Goal: Find specific page/section: Find specific page/section

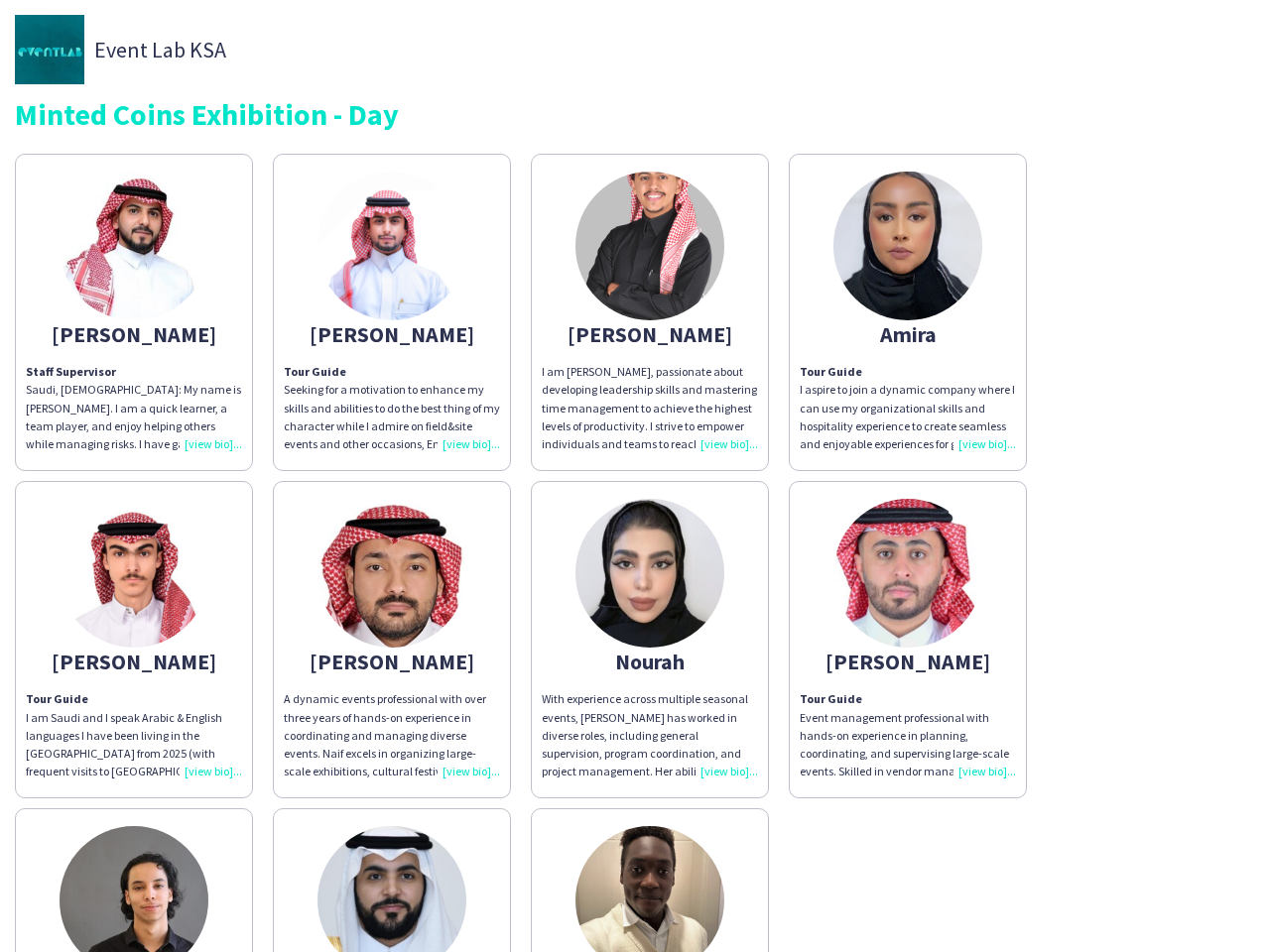
click at [635, 476] on div "[PERSON_NAME] Staff Supervisor Saudi, [DEMOGRAPHIC_DATA]: My name is [PERSON_NA…" at bounding box center [635, 635] width 1240 height 983
click at [134, 312] on img at bounding box center [134, 245] width 149 height 149
click at [392, 312] on img at bounding box center [391, 245] width 149 height 149
click at [650, 312] on img at bounding box center [649, 245] width 149 height 149
click at [908, 312] on img at bounding box center [907, 245] width 149 height 149
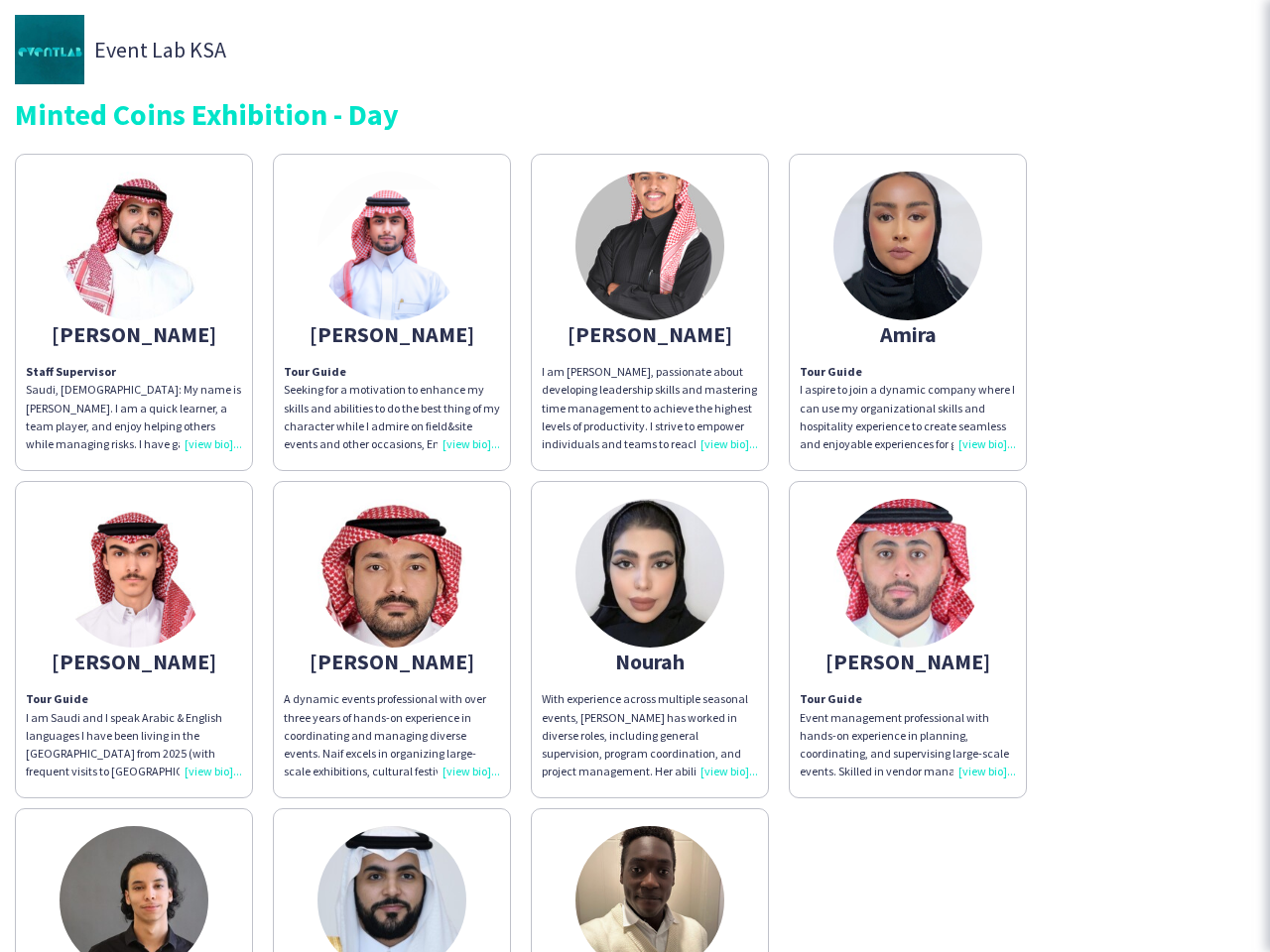
click at [134, 640] on img at bounding box center [134, 573] width 149 height 149
click at [392, 640] on img at bounding box center [391, 573] width 149 height 149
click at [650, 640] on img at bounding box center [649, 573] width 149 height 149
click at [908, 640] on img at bounding box center [907, 573] width 149 height 149
click at [134, 880] on img at bounding box center [134, 900] width 149 height 149
